Goal: Transaction & Acquisition: Purchase product/service

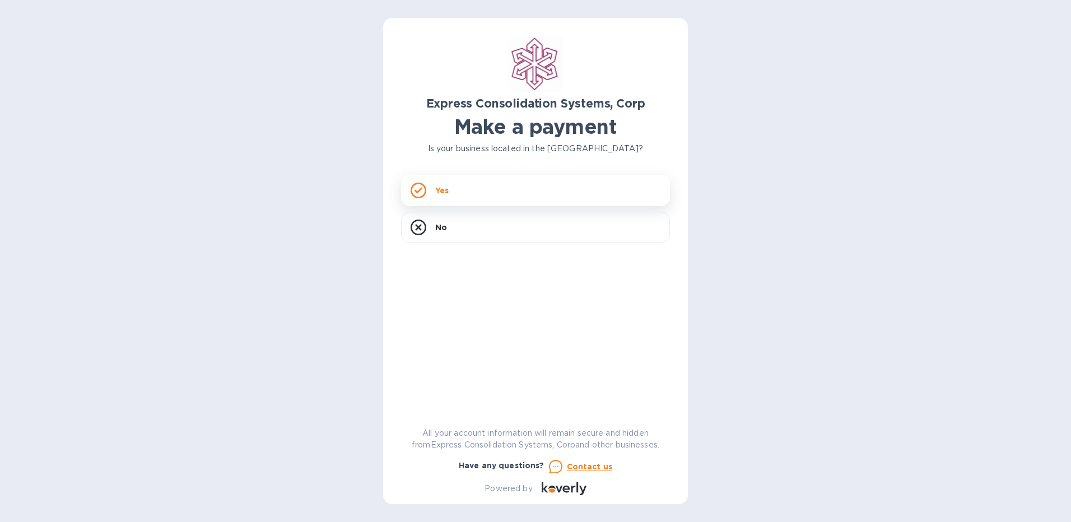
click at [471, 191] on div "Yes" at bounding box center [535, 190] width 269 height 31
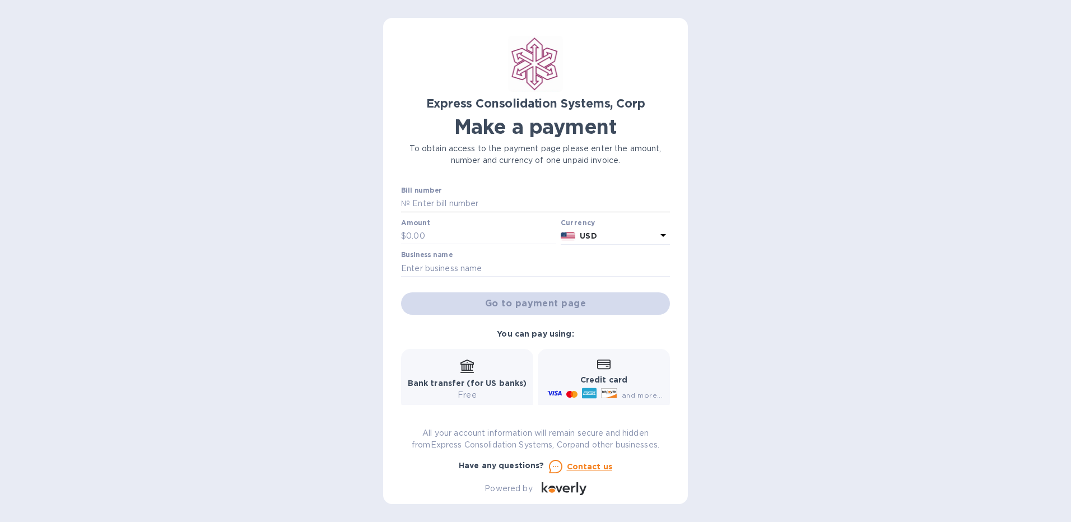
click at [420, 208] on input "text" at bounding box center [540, 203] width 260 height 17
paste input "20-10-14388-01"
type input "20-10-14388-01"
click at [465, 244] on input "text" at bounding box center [481, 236] width 150 height 17
type input "2,000.00"
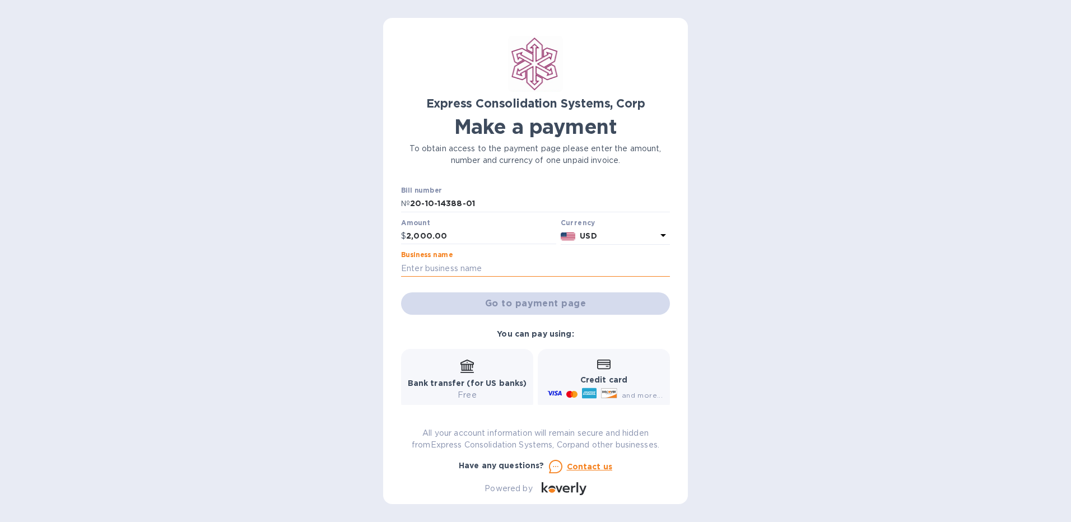
click at [455, 272] on input "text" at bounding box center [535, 268] width 269 height 17
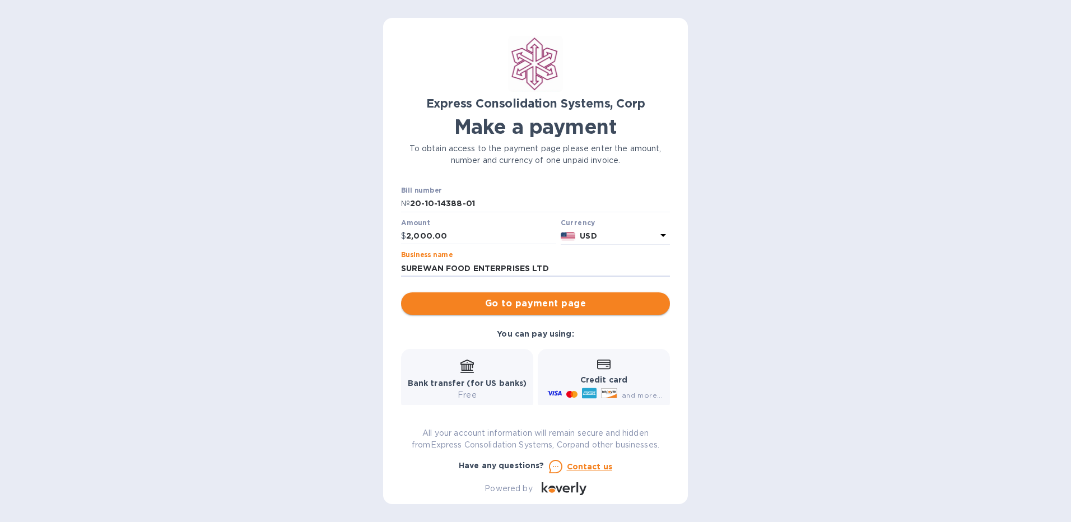
type input "SUREWAN FOOD ENTERPRISES LTD"
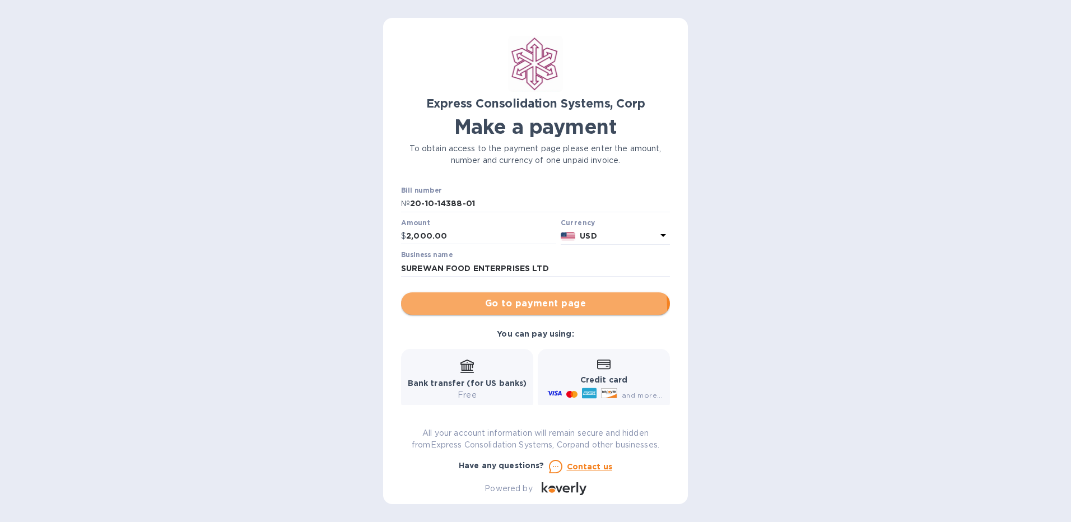
click at [502, 309] on span "Go to payment page" at bounding box center [535, 303] width 251 height 13
